Goal: Task Accomplishment & Management: Manage account settings

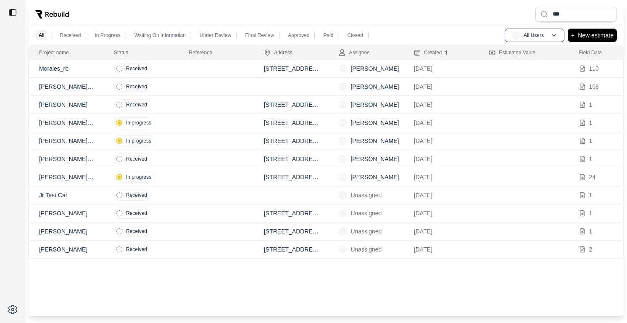
click at [427, 57] on th "Created" at bounding box center [441, 53] width 75 height 14
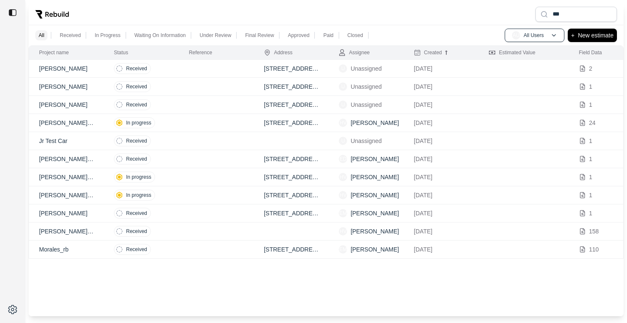
click at [427, 57] on th "Created" at bounding box center [441, 53] width 75 height 14
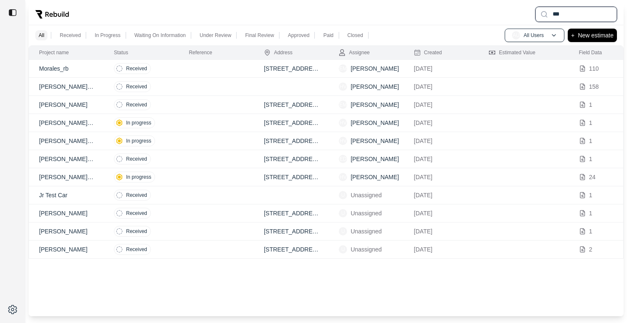
click at [598, 11] on input "***" at bounding box center [575, 14] width 81 height 15
type input "*"
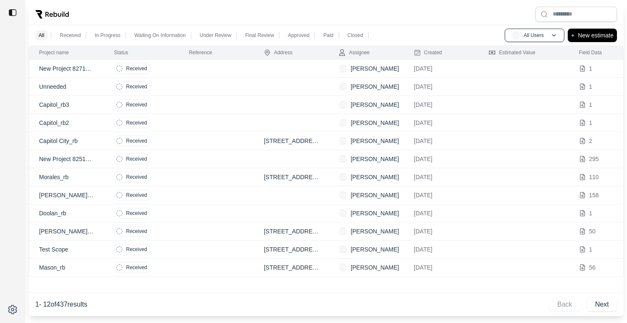
click at [190, 105] on td at bounding box center [216, 105] width 75 height 18
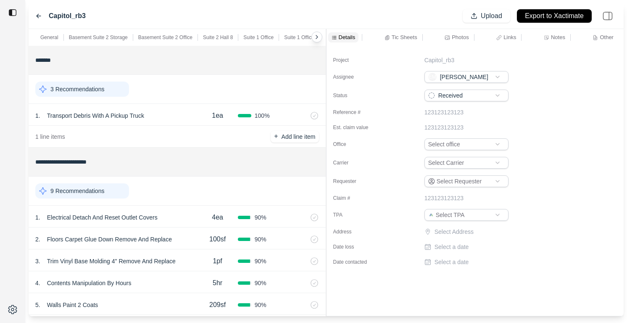
click at [310, 50] on div "**********" at bounding box center [326, 172] width 595 height 287
click at [395, 34] on p "Tic Sheets" at bounding box center [404, 37] width 26 height 7
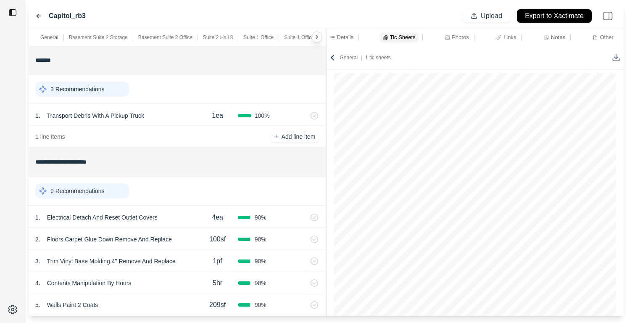
click at [613, 55] on icon at bounding box center [616, 57] width 8 height 8
click at [37, 14] on icon at bounding box center [38, 16] width 7 height 7
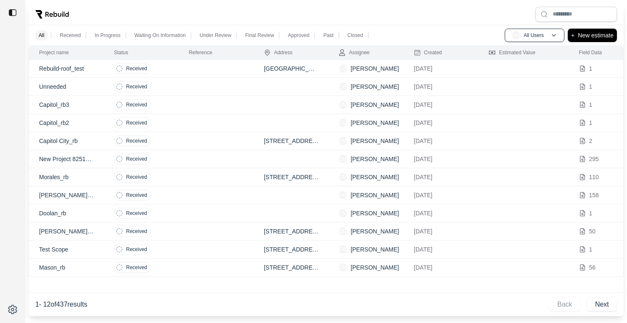
click at [213, 137] on td at bounding box center [216, 141] width 75 height 18
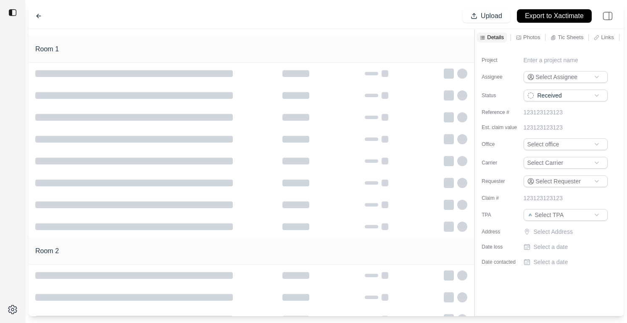
type input "**********"
click at [37, 13] on icon at bounding box center [38, 16] width 7 height 7
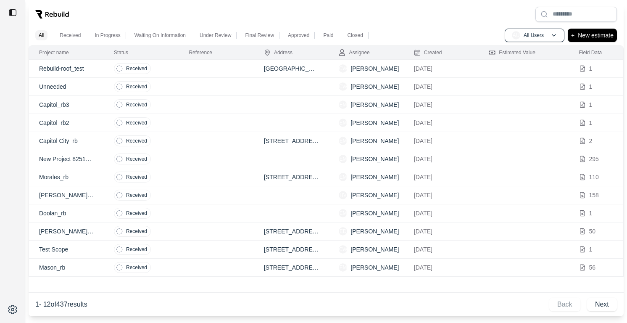
click at [160, 116] on td "Received" at bounding box center [141, 123] width 75 height 18
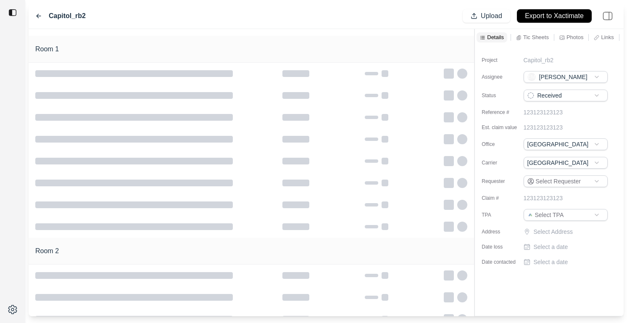
click at [531, 37] on p "Tic Sheets" at bounding box center [536, 37] width 26 height 7
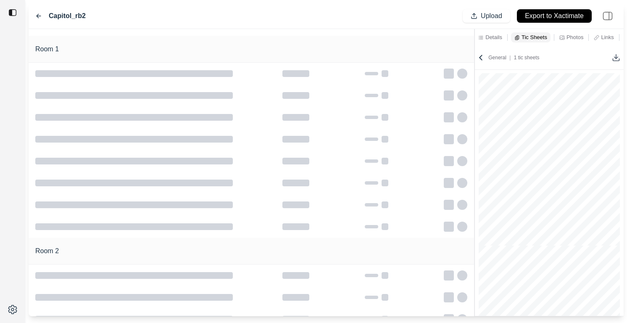
scroll to position [3242, 0]
click at [37, 16] on icon at bounding box center [38, 16] width 7 height 7
